Goal: Find specific page/section: Find specific page/section

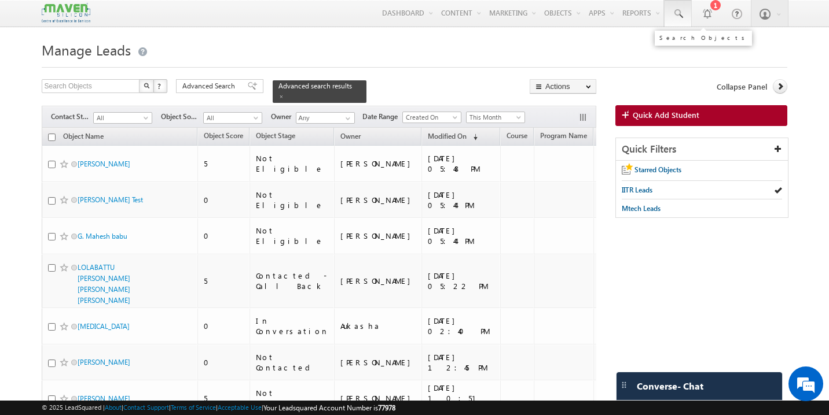
click at [682, 15] on span at bounding box center [678, 14] width 12 height 12
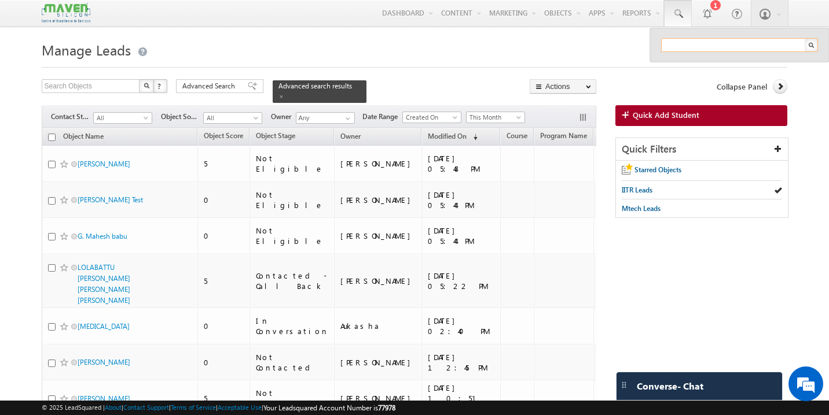
paste input "[EMAIL_ADDRESS][DOMAIN_NAME]"
type input "[EMAIL_ADDRESS][DOMAIN_NAME]"
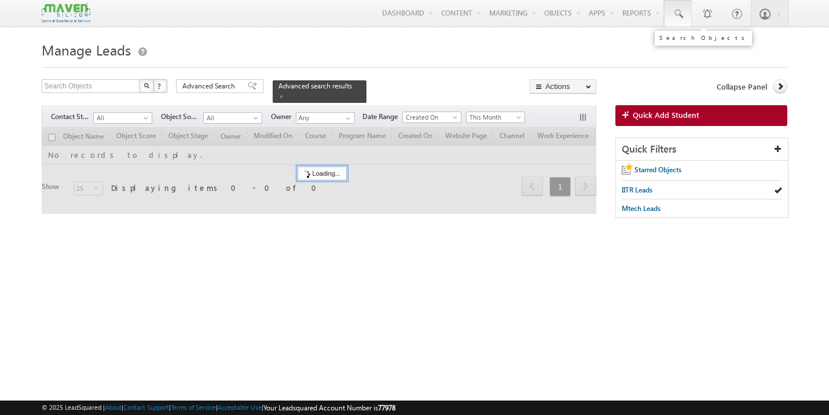
click at [682, 14] on span at bounding box center [678, 14] width 12 height 12
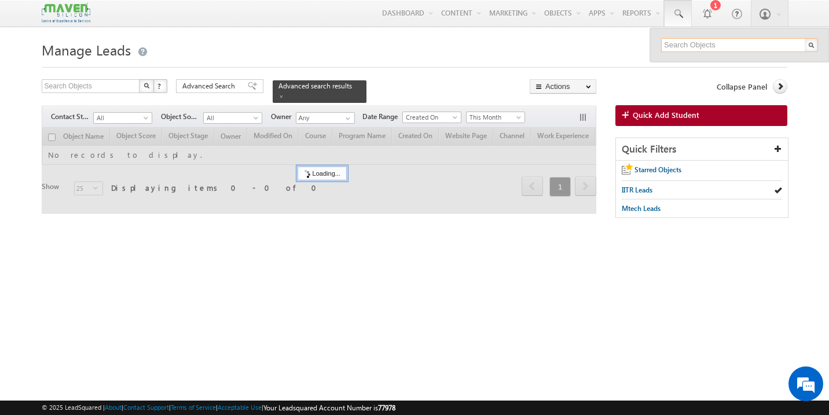
click at [694, 49] on input "text" at bounding box center [739, 45] width 157 height 14
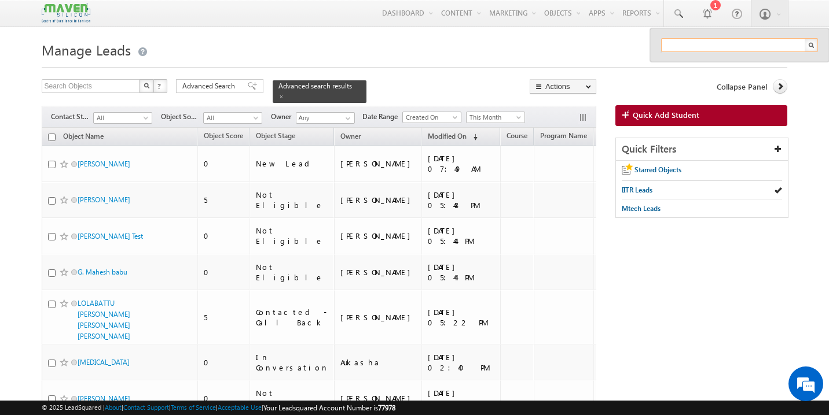
paste input "[EMAIL_ADDRESS][DOMAIN_NAME]"
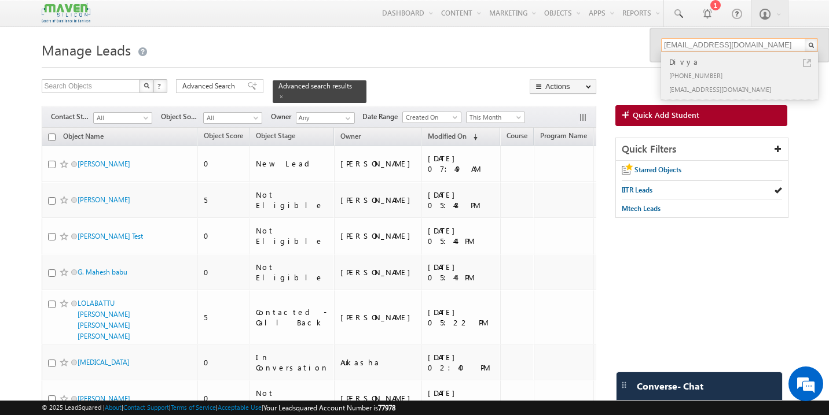
type input "[EMAIL_ADDRESS][DOMAIN_NAME]"
click at [692, 64] on div "Divya" at bounding box center [744, 62] width 155 height 13
drag, startPoint x: 692, startPoint y: 64, endPoint x: 692, endPoint y: 71, distance: 6.9
click at [692, 65] on div "Divya" at bounding box center [744, 62] width 155 height 13
click at [692, 76] on div "[PHONE_NUMBER]" at bounding box center [744, 75] width 155 height 14
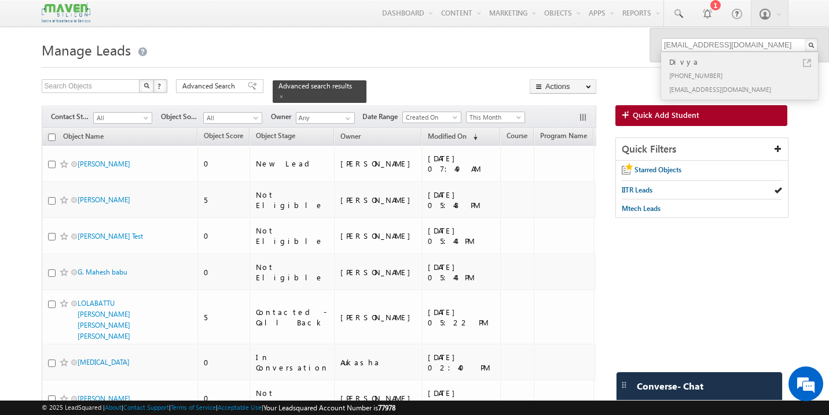
click at [692, 76] on div "[PHONE_NUMBER]" at bounding box center [744, 75] width 155 height 14
click at [676, 62] on div "Divya" at bounding box center [744, 62] width 155 height 13
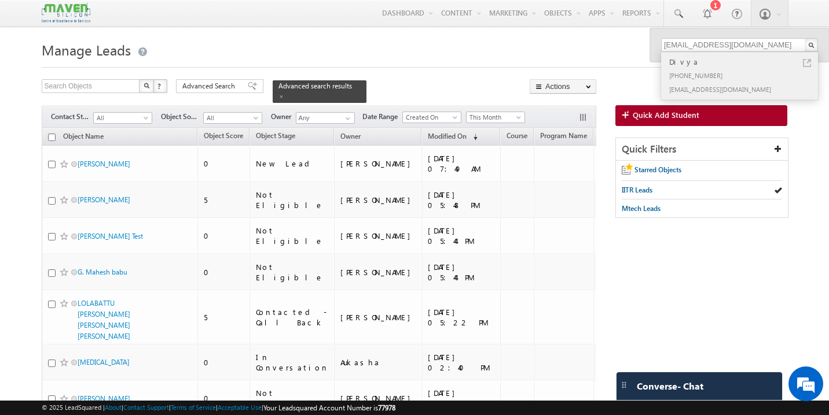
click at [676, 62] on div "Divya" at bounding box center [744, 62] width 155 height 13
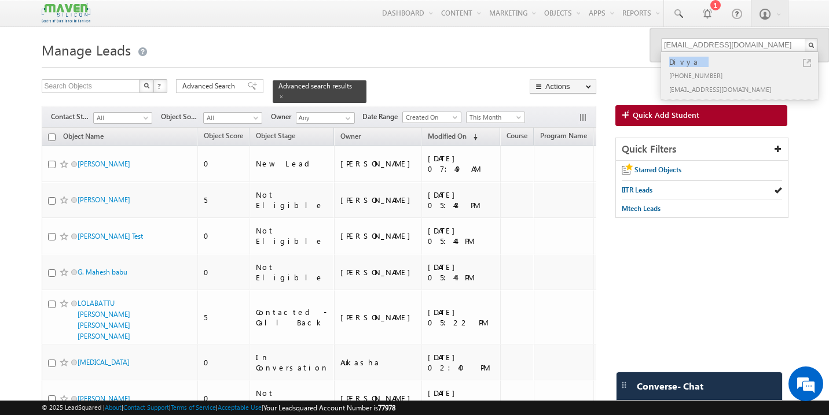
click at [676, 62] on div "Divya" at bounding box center [744, 62] width 155 height 13
click at [741, 82] on div "[EMAIL_ADDRESS][DOMAIN_NAME]" at bounding box center [744, 89] width 155 height 14
click at [706, 81] on div "[PHONE_NUMBER]" at bounding box center [744, 75] width 155 height 14
click at [704, 73] on div "[PHONE_NUMBER]" at bounding box center [744, 75] width 155 height 14
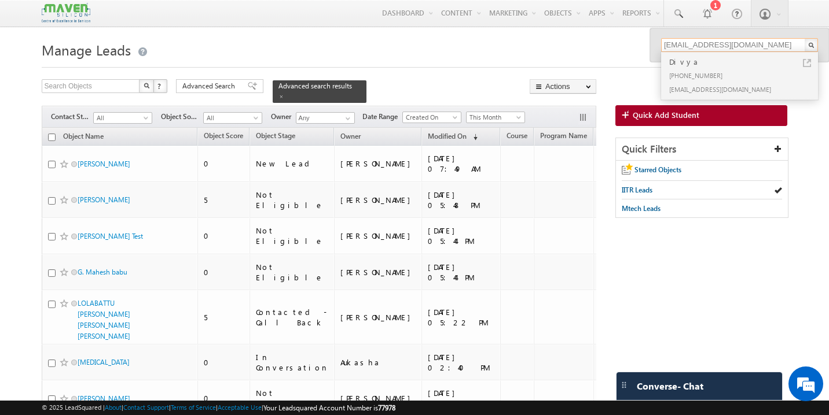
click at [751, 47] on input "[EMAIL_ADDRESS][DOMAIN_NAME]" at bounding box center [739, 45] width 157 height 14
click at [704, 80] on div "[PHONE_NUMBER]" at bounding box center [744, 75] width 155 height 14
